Goal: Information Seeking & Learning: Learn about a topic

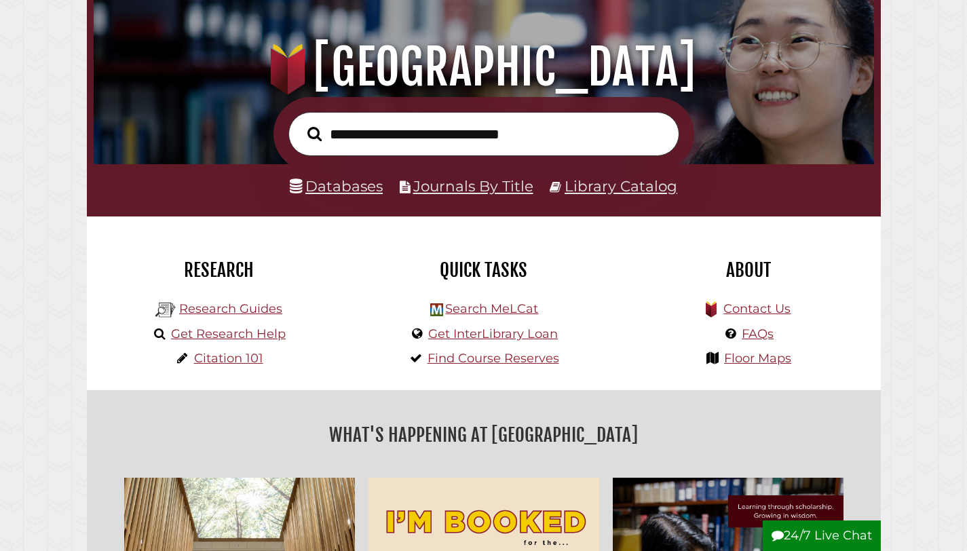
scroll to position [148, 0]
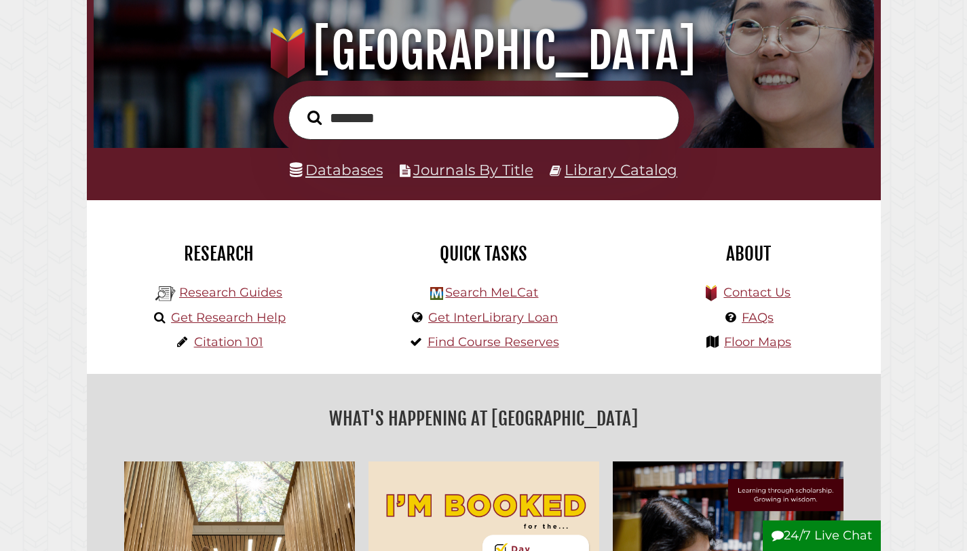
type input "********"
click at [301, 107] on button "Search" at bounding box center [315, 118] width 28 height 22
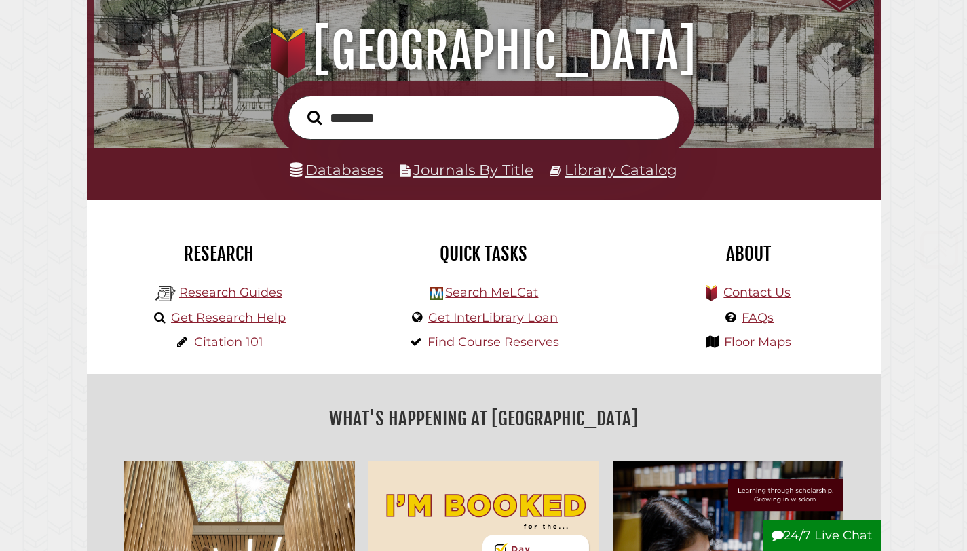
scroll to position [153, 0]
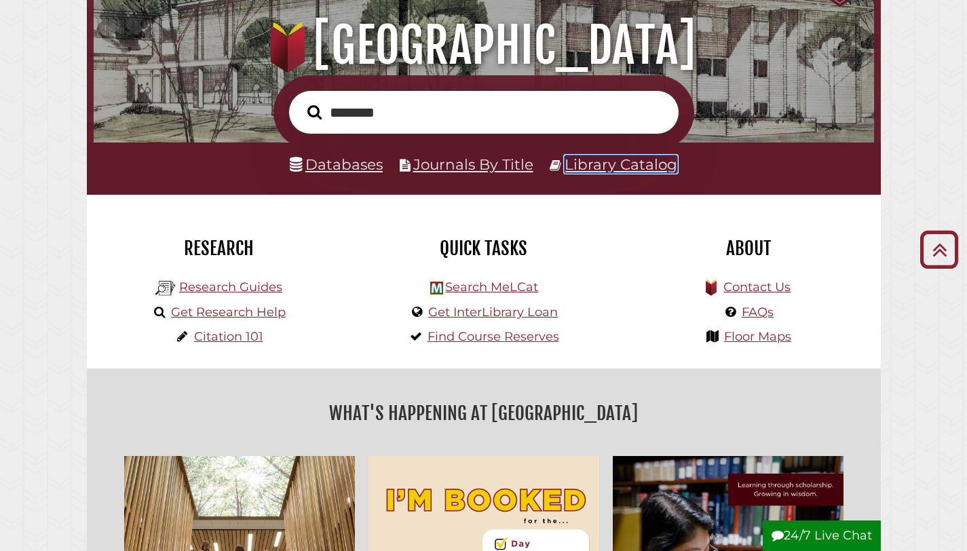
click at [574, 166] on link "Library Catalog" at bounding box center [621, 164] width 113 height 18
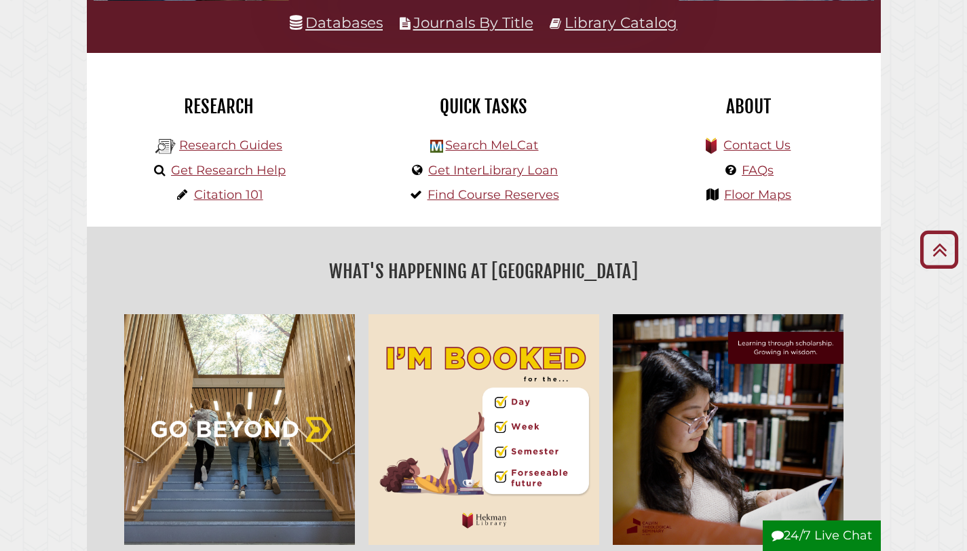
scroll to position [280, 0]
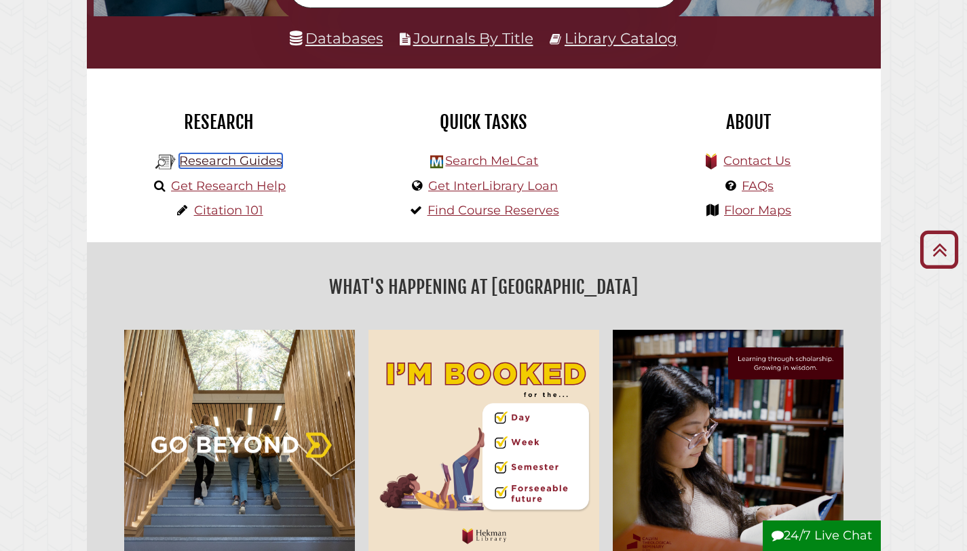
click at [215, 167] on link "Research Guides" at bounding box center [230, 160] width 103 height 15
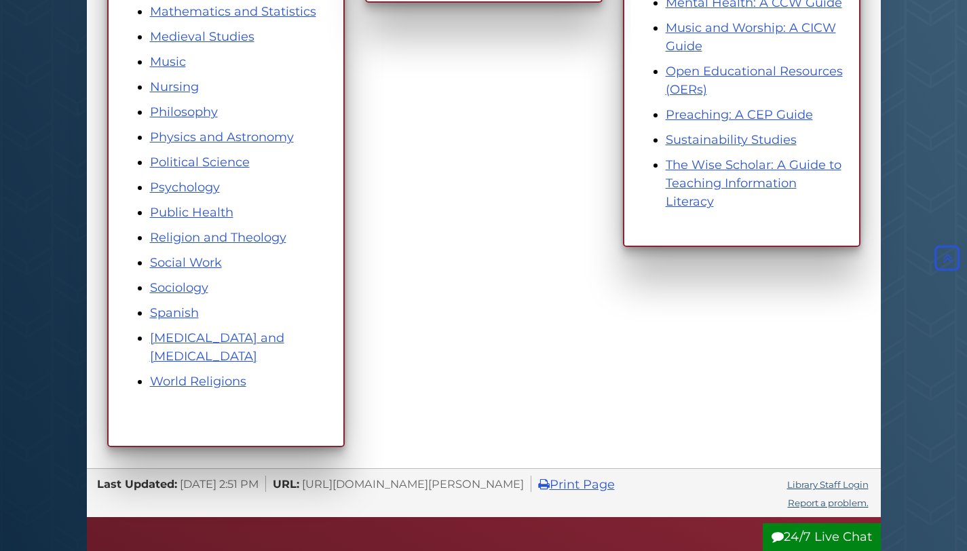
scroll to position [815, 0]
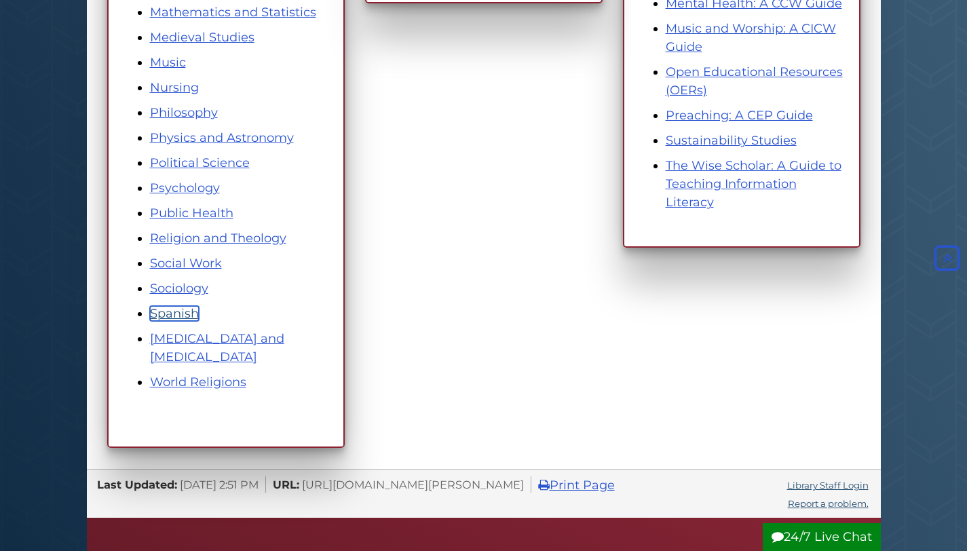
click at [174, 313] on link "Spanish" at bounding box center [174, 313] width 49 height 15
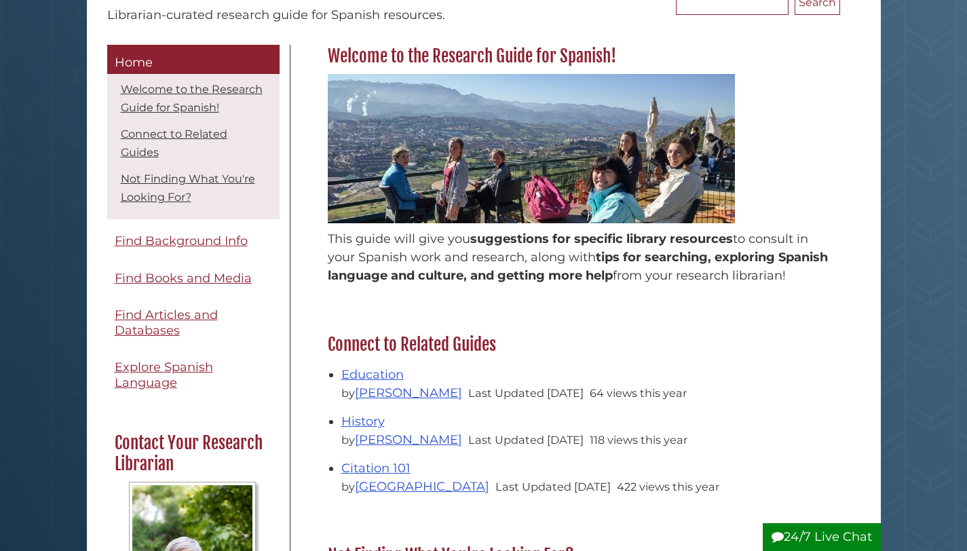
scroll to position [163, 0]
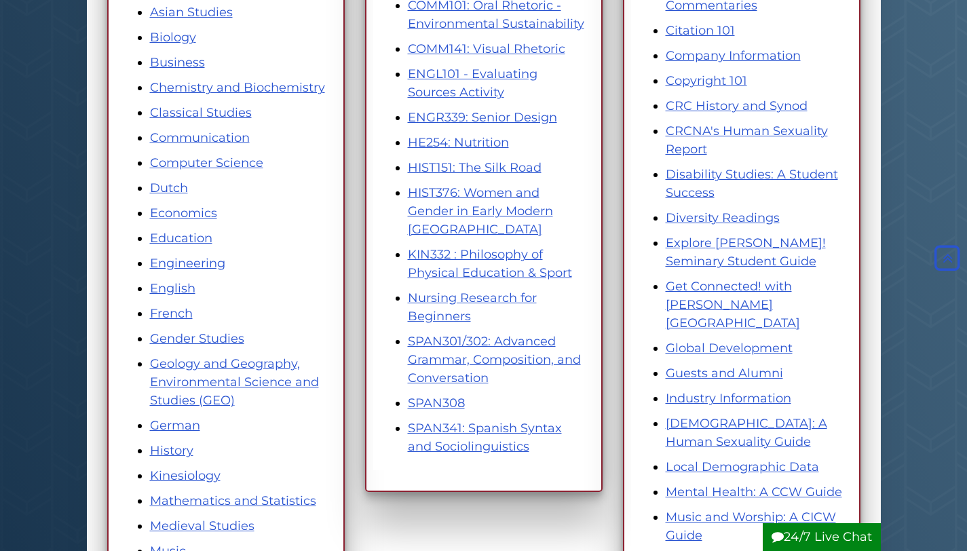
scroll to position [394, 0]
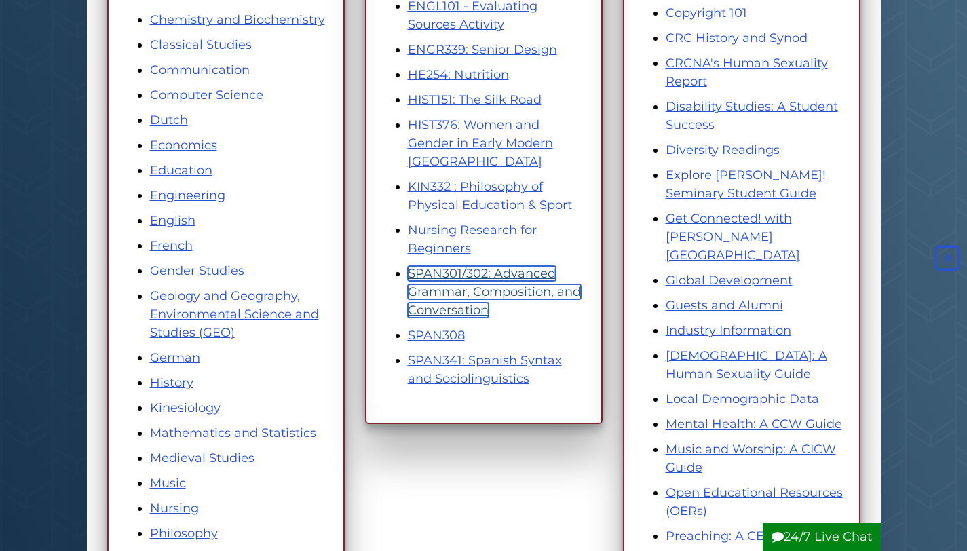
click at [447, 285] on link "SPAN301/302: Advanced Grammar, Composition, and Conversation" at bounding box center [494, 292] width 173 height 52
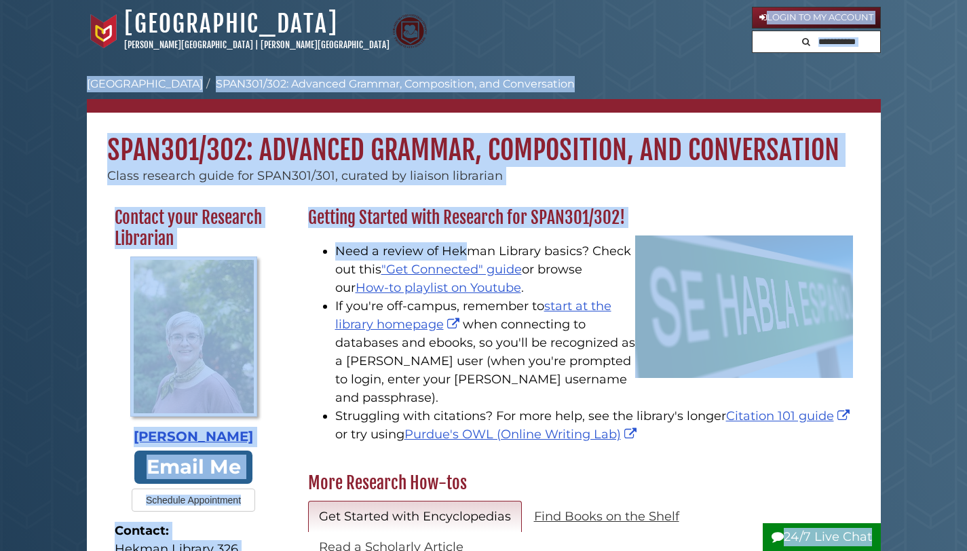
drag, startPoint x: 468, startPoint y: 147, endPoint x: 977, endPoint y: -60, distance: 548.8
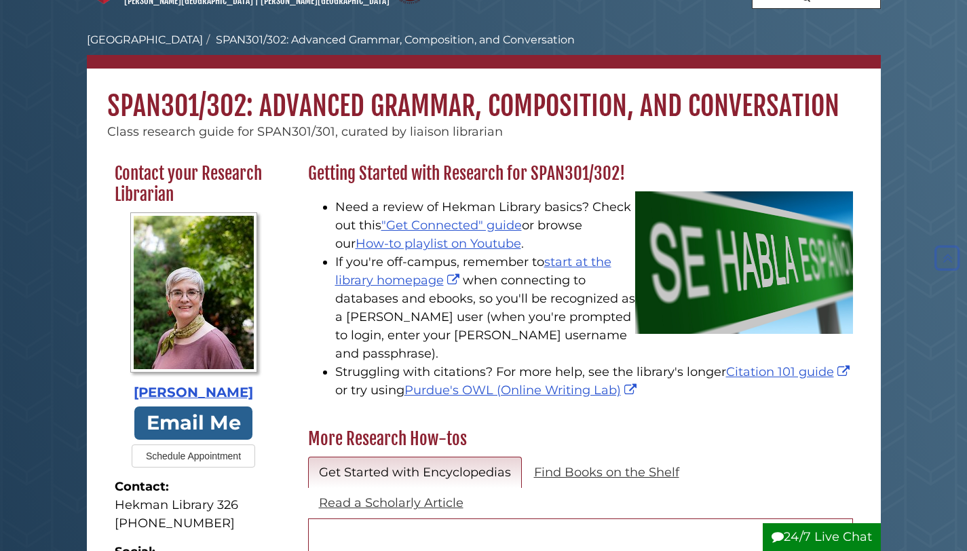
scroll to position [43, 0]
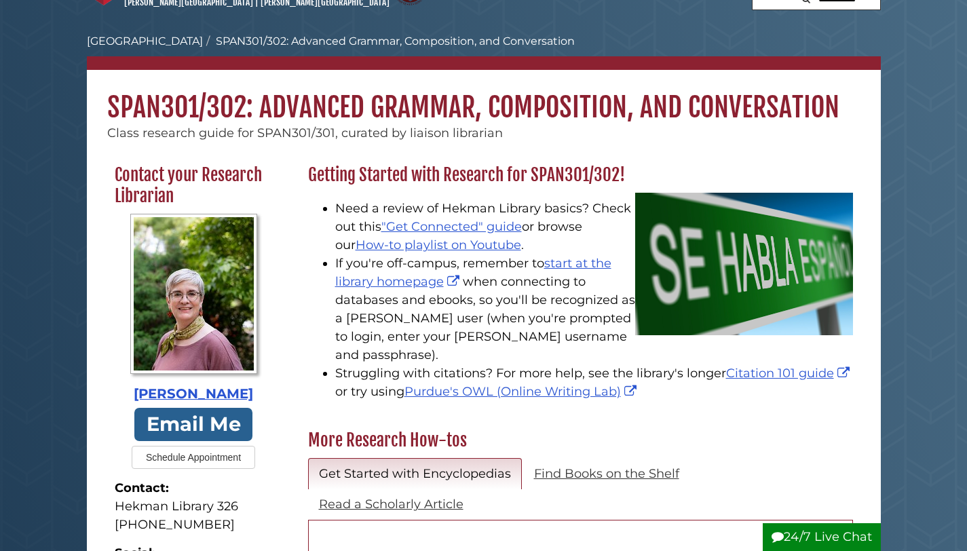
click at [494, 281] on li "If you're off-campus, remember to start at the library homepage when connecting…" at bounding box center [594, 310] width 518 height 110
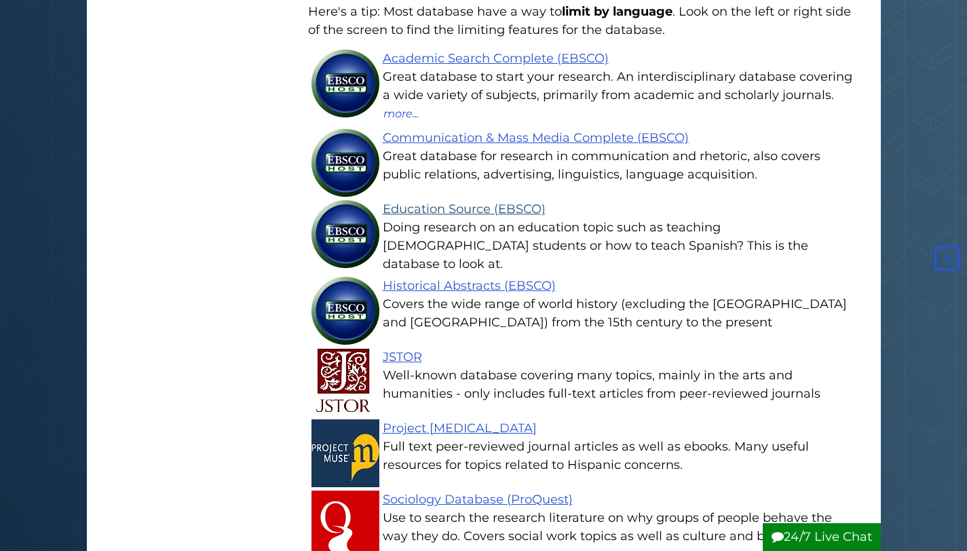
scroll to position [1276, 0]
